Goal: Task Accomplishment & Management: Use online tool/utility

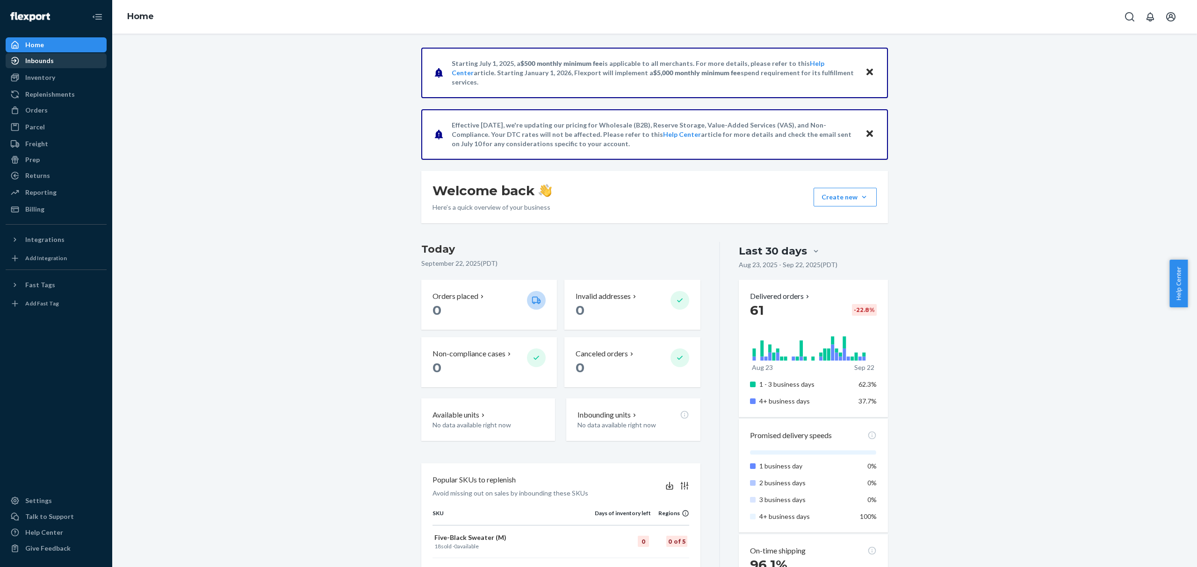
click at [54, 58] on div "Inbounds" at bounding box center [56, 60] width 99 height 13
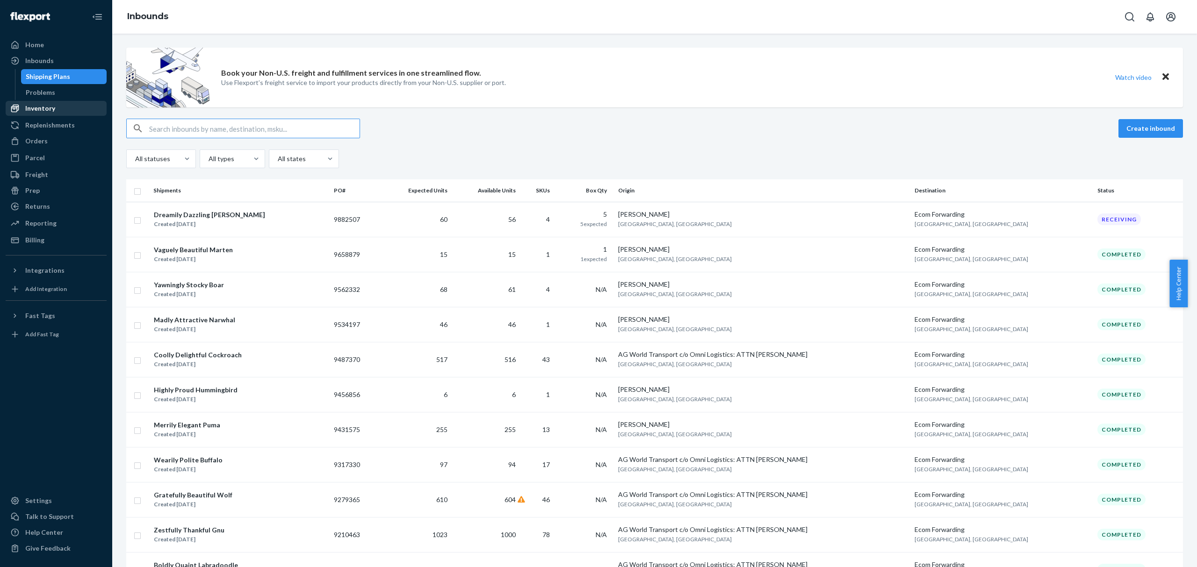
click at [53, 111] on div "Inventory" at bounding box center [40, 108] width 30 height 9
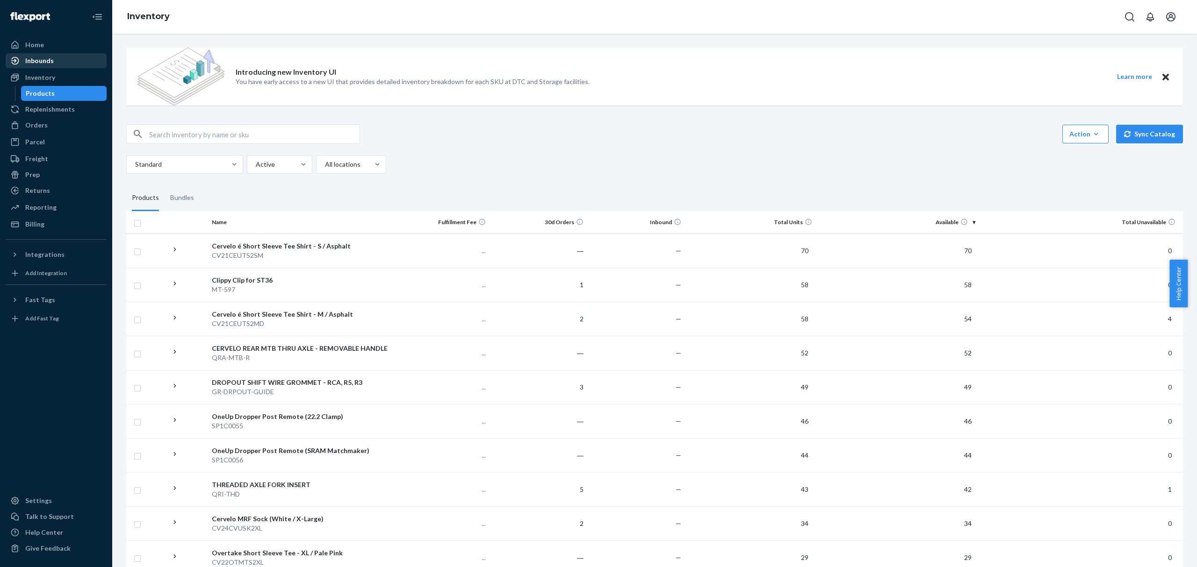
click at [49, 58] on div "Inbounds" at bounding box center [39, 60] width 29 height 9
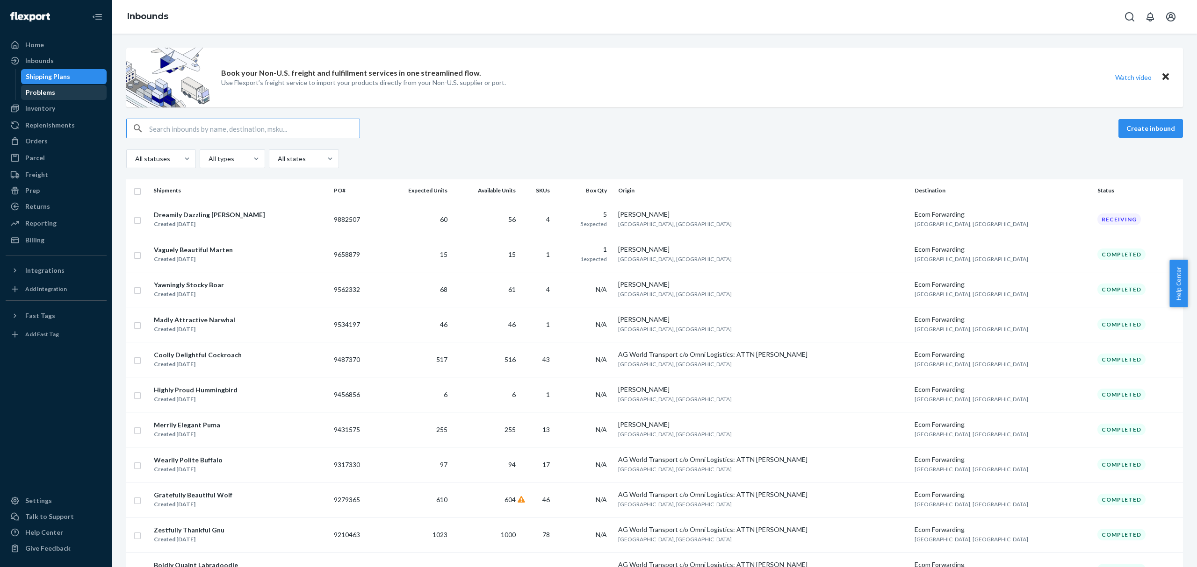
click at [38, 88] on div "Problems" at bounding box center [40, 92] width 29 height 9
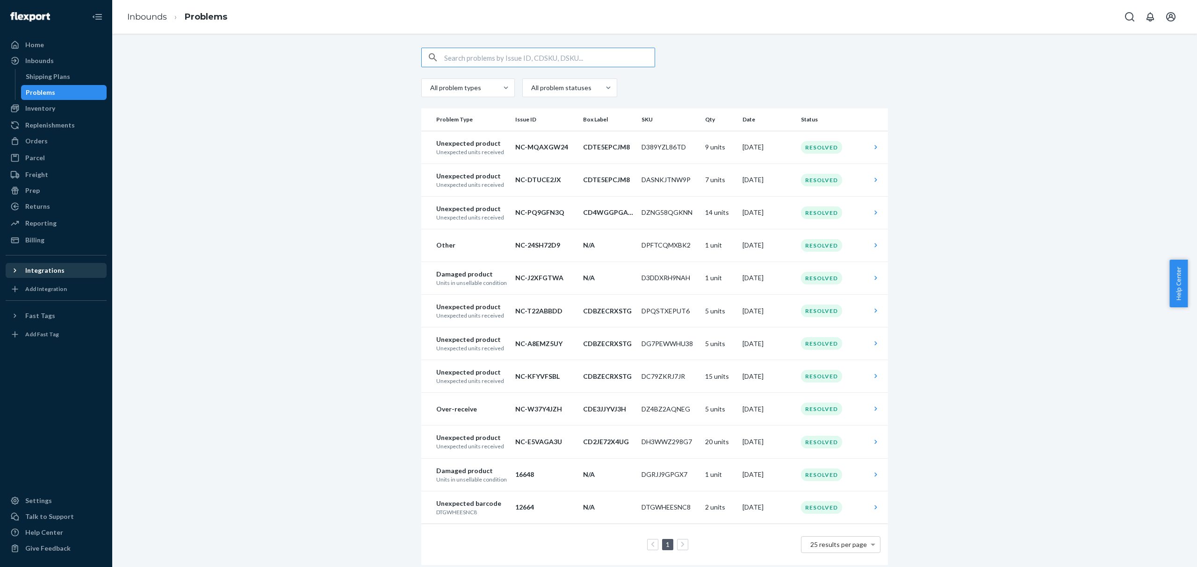
click at [63, 267] on div "Integrations" at bounding box center [56, 270] width 99 height 13
click at [64, 285] on div "Shopify" at bounding box center [56, 286] width 99 height 13
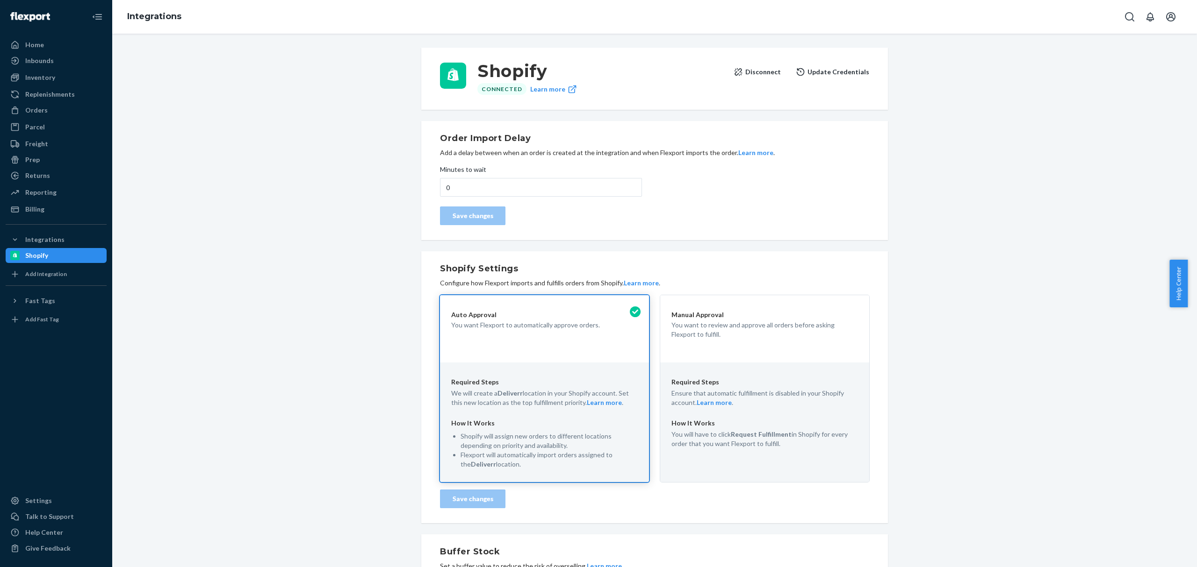
click at [835, 79] on button "Update Credentials" at bounding box center [832, 72] width 73 height 19
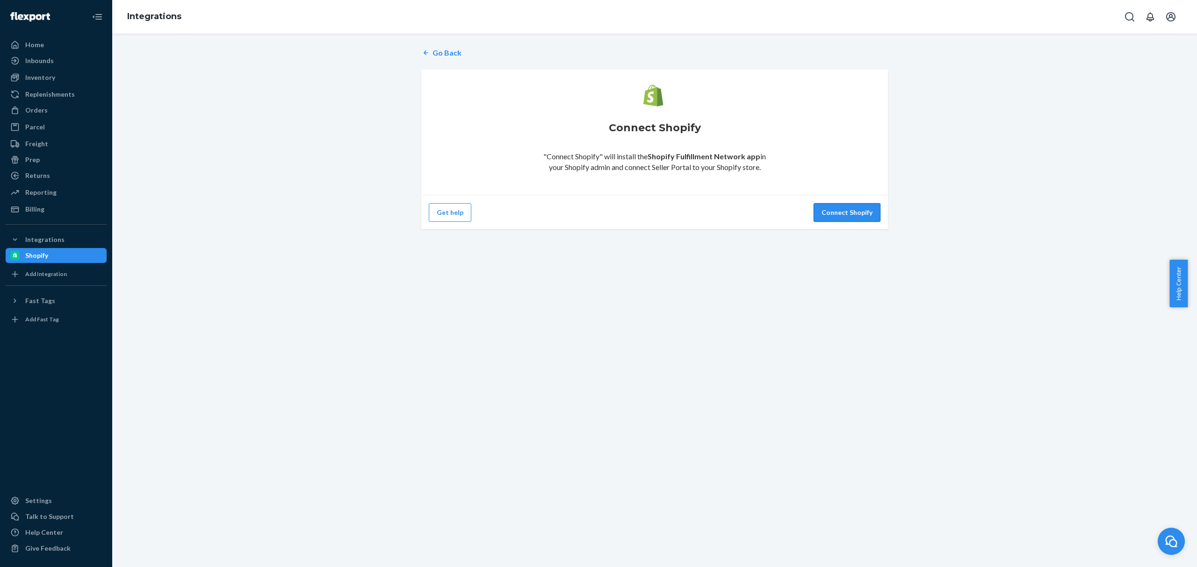
click at [849, 211] on button "Connect Shopify" at bounding box center [846, 212] width 67 height 19
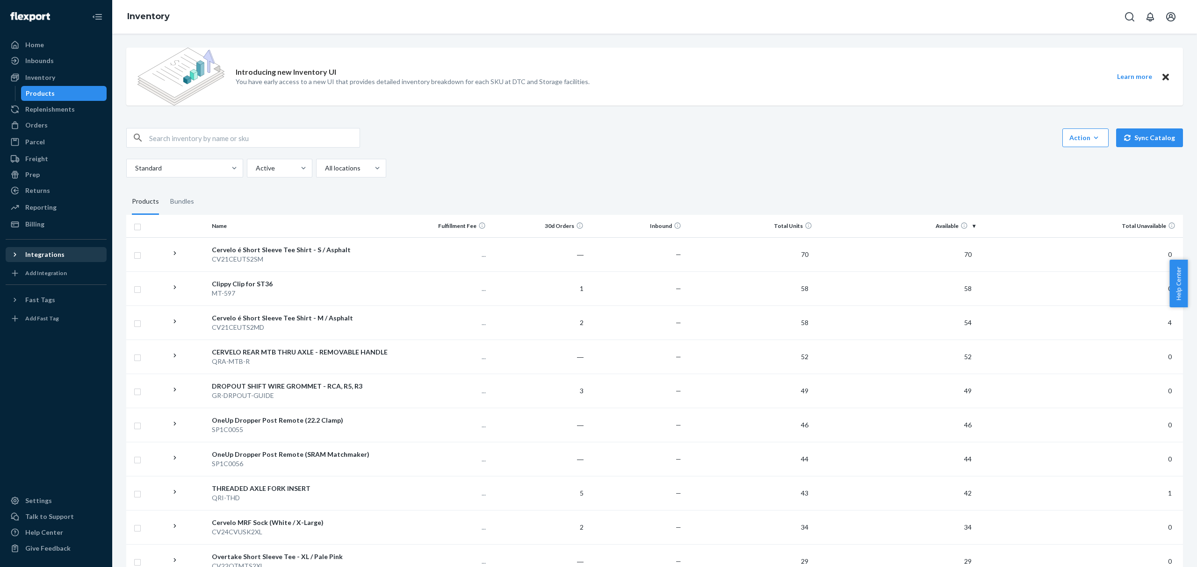
click at [43, 251] on div "Integrations" at bounding box center [44, 254] width 39 height 9
click at [47, 271] on div "Shopify" at bounding box center [36, 270] width 23 height 9
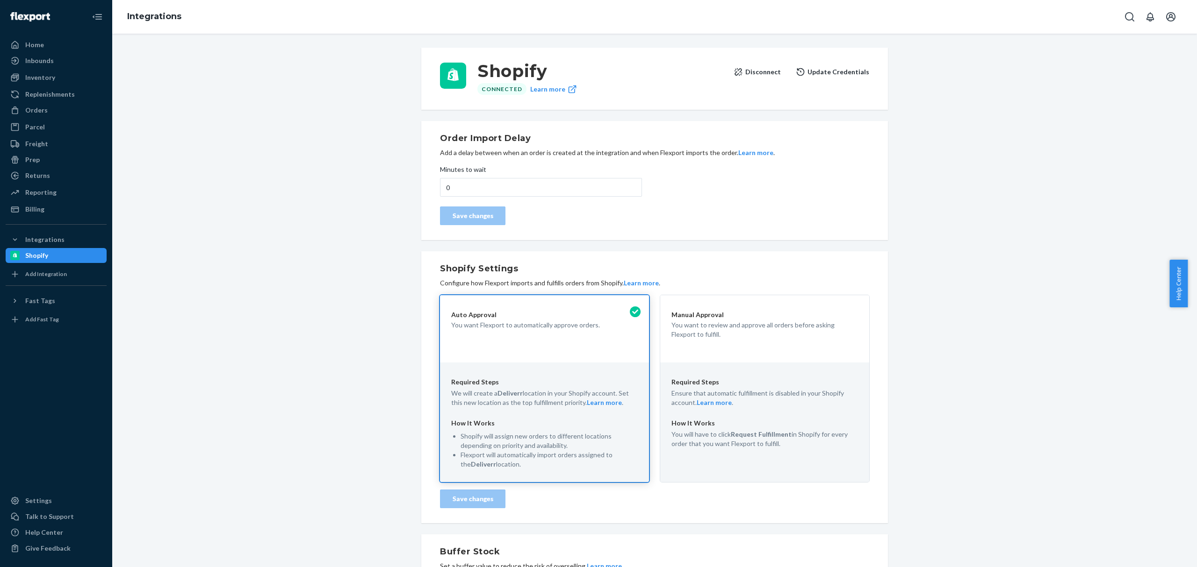
click at [827, 70] on button "Update Credentials" at bounding box center [832, 72] width 73 height 19
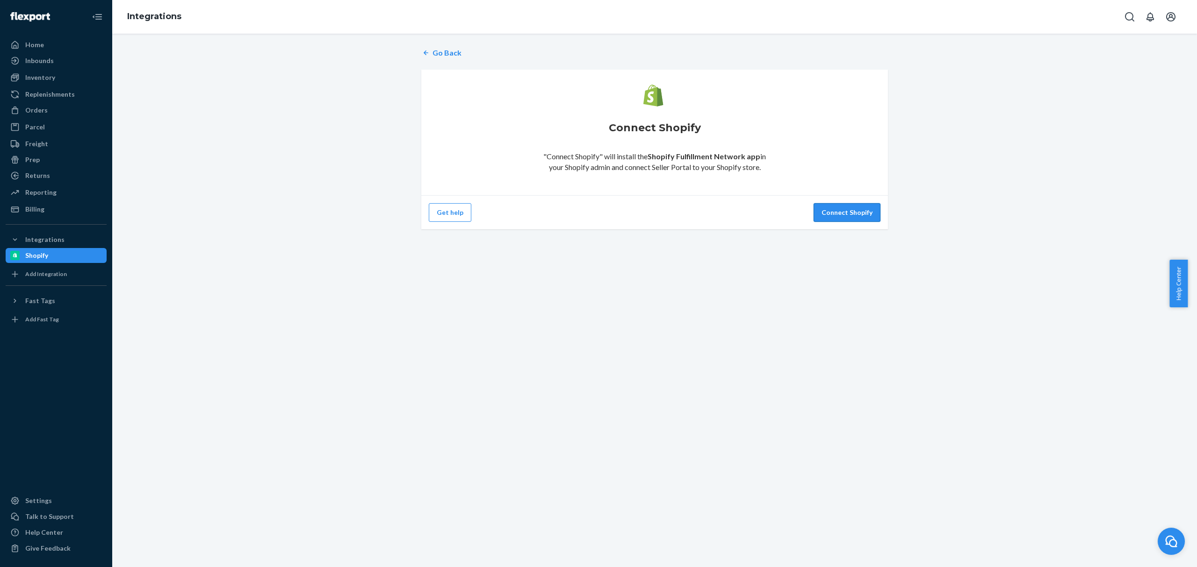
click at [847, 208] on button "Connect Shopify" at bounding box center [846, 212] width 67 height 19
